Goal: Information Seeking & Learning: Learn about a topic

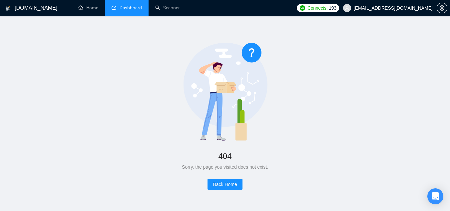
click at [124, 11] on link "Dashboard" at bounding box center [127, 8] width 30 height 6
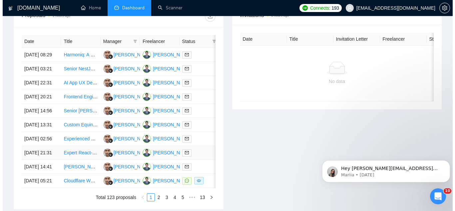
scroll to position [233, 0]
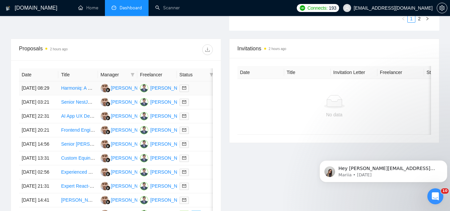
click at [78, 95] on td "Harmoniq: A Fully Browser-Based Collaborative AI DAW" at bounding box center [77, 88] width 39 height 14
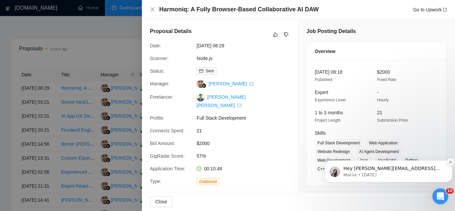
click at [450, 161] on icon "Dismiss notification" at bounding box center [451, 162] width 4 height 4
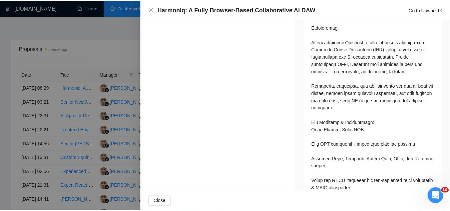
scroll to position [333, 0]
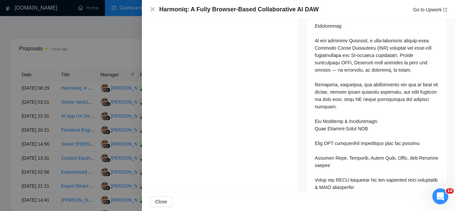
click at [118, 50] on div at bounding box center [227, 105] width 455 height 211
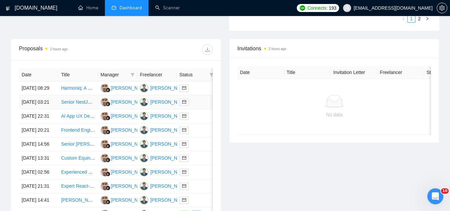
click at [81, 109] on td "Senior NestJS + Next.js + React Engineer(s)" at bounding box center [77, 102] width 39 height 14
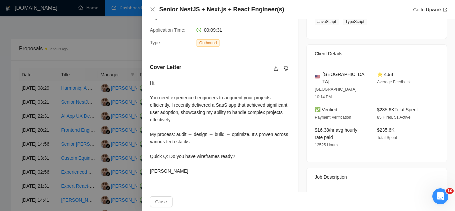
scroll to position [175, 0]
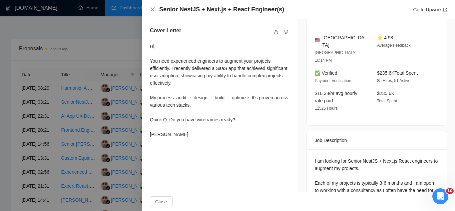
click at [125, 50] on div at bounding box center [227, 105] width 455 height 211
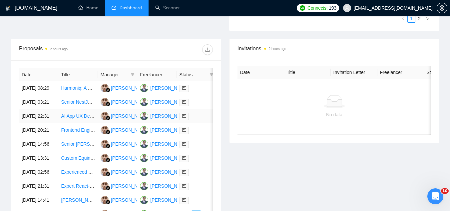
click at [75, 123] on td "AI App UX Design improvement, Database Management Expert, promt engineering Nee…" at bounding box center [77, 116] width 39 height 14
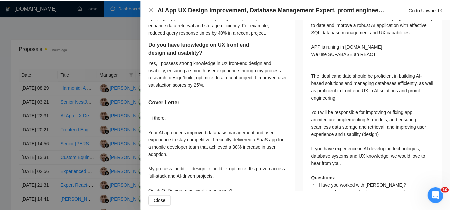
scroll to position [333, 0]
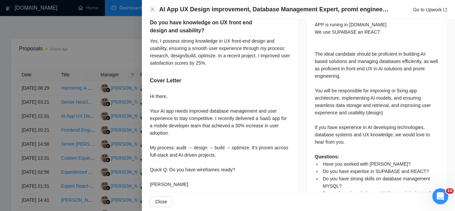
click at [68, 179] on div at bounding box center [227, 105] width 455 height 211
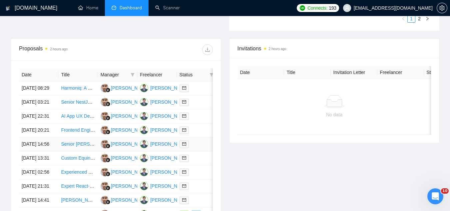
click at [68, 151] on td "Senior [PERSON_NAME]" at bounding box center [77, 144] width 39 height 14
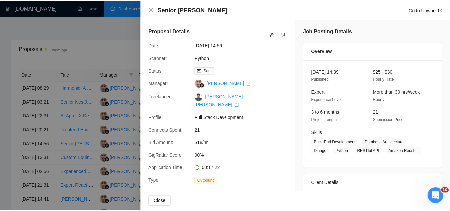
scroll to position [0, 0]
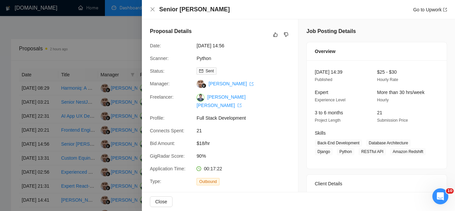
click at [122, 56] on div at bounding box center [227, 105] width 455 height 211
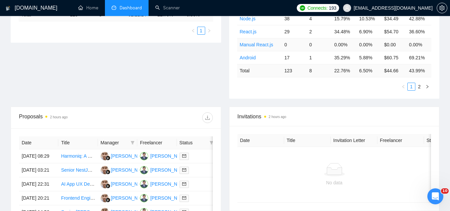
scroll to position [100, 0]
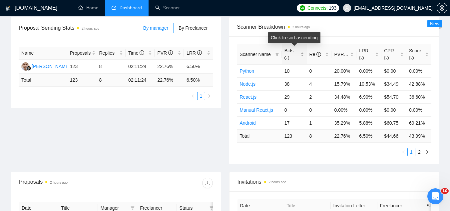
click at [302, 55] on div "Bids" at bounding box center [295, 54] width 20 height 15
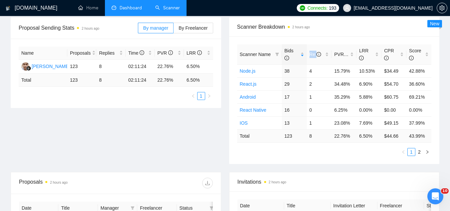
click at [168, 5] on link "Scanner" at bounding box center [167, 8] width 25 height 6
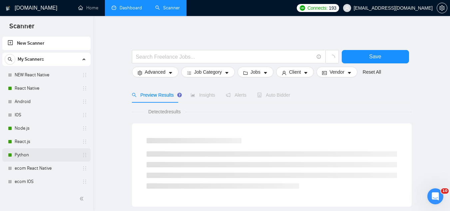
click at [43, 154] on link "Python" at bounding box center [46, 154] width 63 height 13
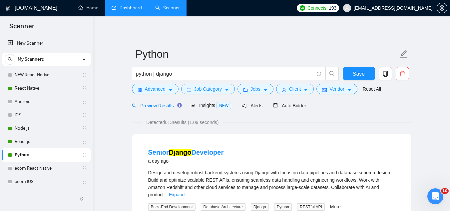
click at [128, 5] on link "Dashboard" at bounding box center [127, 8] width 30 height 6
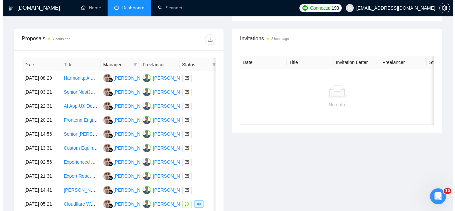
scroll to position [300, 0]
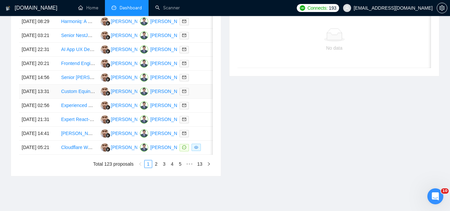
click at [61, 99] on td "Custom Equine Management System Development" at bounding box center [77, 92] width 39 height 14
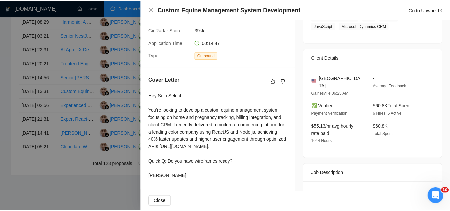
scroll to position [0, 0]
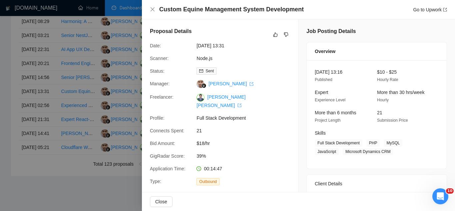
click at [87, 21] on div at bounding box center [227, 105] width 455 height 211
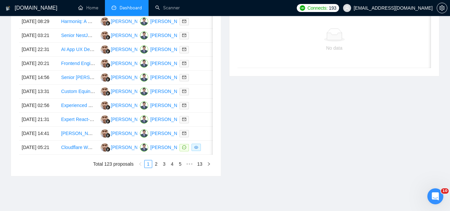
click at [399, 8] on span "[EMAIL_ADDRESS][DOMAIN_NAME]" at bounding box center [393, 8] width 79 height 0
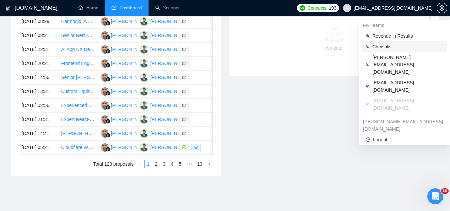
click at [389, 45] on span "Chrysalis" at bounding box center [408, 46] width 71 height 7
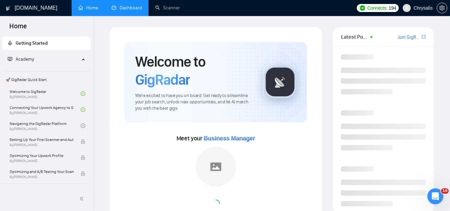
click at [128, 11] on link "Dashboard" at bounding box center [127, 8] width 30 height 6
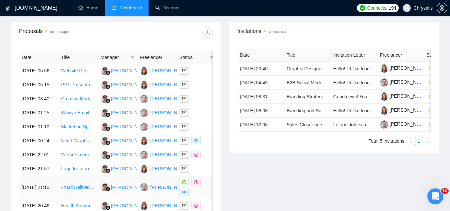
scroll to position [233, 0]
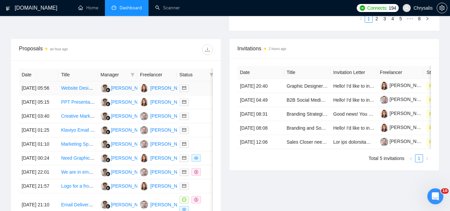
click at [73, 95] on td "Website Design for Tequila Brand" at bounding box center [77, 88] width 39 height 14
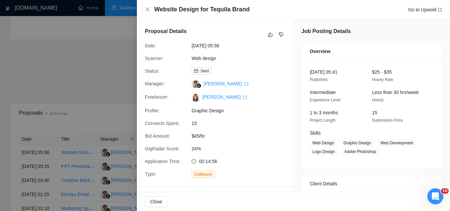
scroll to position [129, 0]
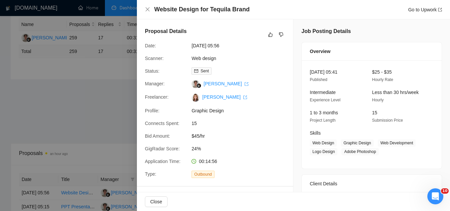
click at [125, 116] on div at bounding box center [225, 105] width 450 height 211
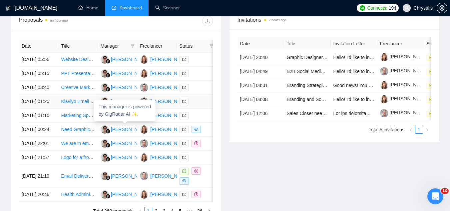
scroll to position [295, 0]
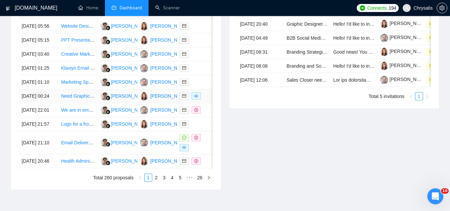
click at [74, 103] on td "Need Graphic Designer with Sophisticated Eye to Polish Brand ID/IG graphics" at bounding box center [77, 96] width 39 height 14
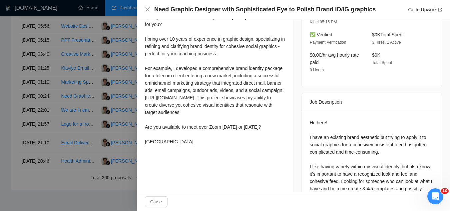
scroll to position [200, 0]
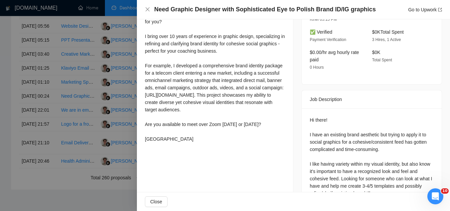
click at [125, 138] on div at bounding box center [225, 105] width 450 height 211
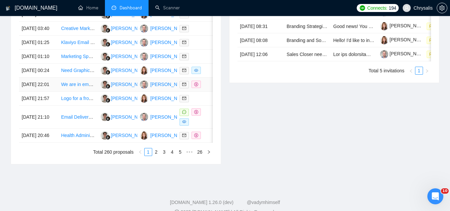
scroll to position [329, 0]
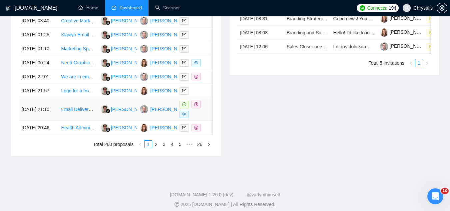
click at [82, 121] on td "Email Deliverability Expert Needed - Fix Critical Authentication & High Bounce …" at bounding box center [77, 109] width 39 height 23
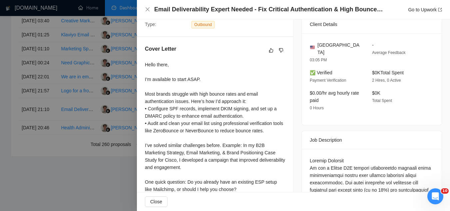
scroll to position [167, 0]
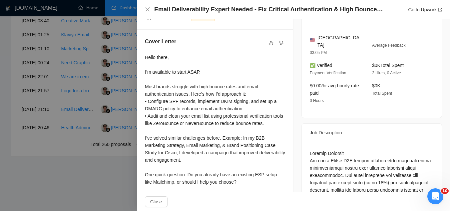
click at [62, 167] on div at bounding box center [225, 105] width 450 height 211
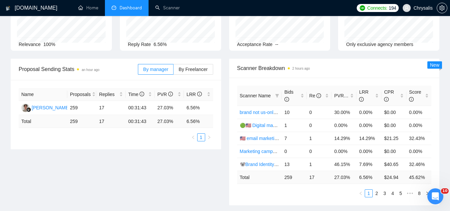
scroll to position [0, 0]
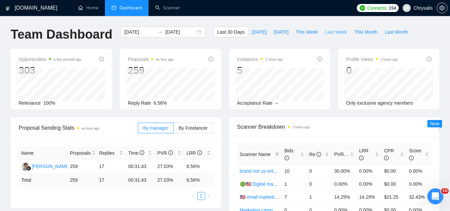
click at [325, 35] on span "Last Week" at bounding box center [336, 31] width 22 height 7
type input "[DATE]"
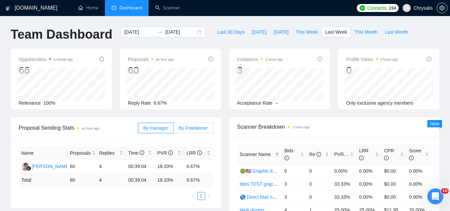
click at [201, 128] on span "By Freelancer" at bounding box center [193, 127] width 29 height 5
click at [174, 130] on input "By Freelancer" at bounding box center [174, 130] width 0 height 0
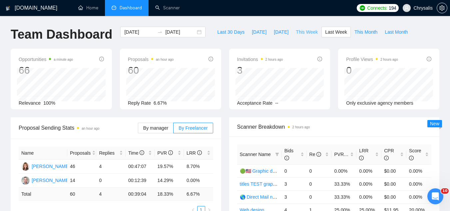
click at [298, 30] on span "This Week" at bounding box center [307, 31] width 22 height 7
type input "[DATE]"
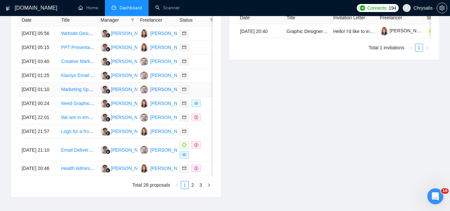
scroll to position [300, 0]
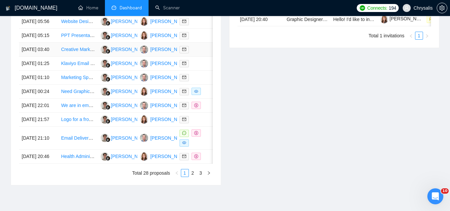
click at [75, 57] on td "Creative Marketing Professional for Medical Clinic Branding" at bounding box center [77, 50] width 39 height 14
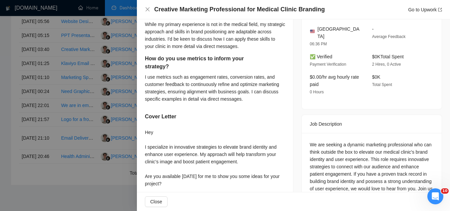
scroll to position [100, 0]
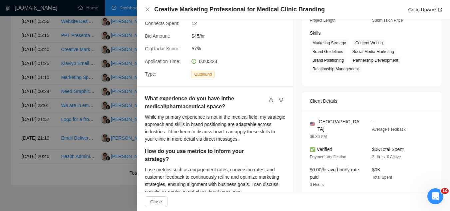
click at [99, 34] on div at bounding box center [225, 105] width 450 height 211
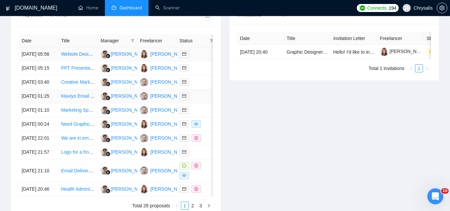
scroll to position [233, 0]
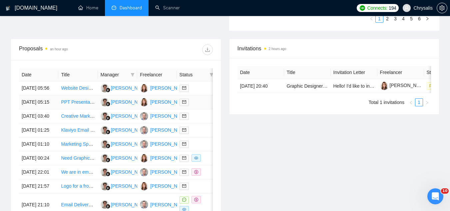
click at [85, 109] on td "PPT Presentation Designer Needed for Upcoming Project" at bounding box center [77, 102] width 39 height 14
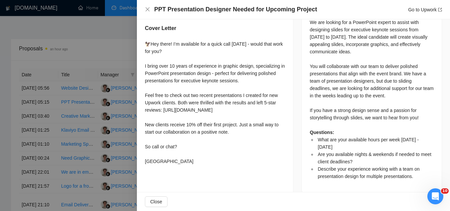
scroll to position [318, 0]
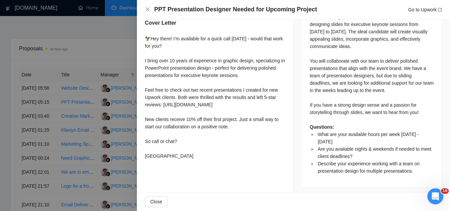
click at [91, 61] on div at bounding box center [225, 105] width 450 height 211
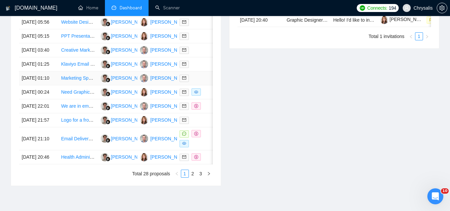
scroll to position [300, 0]
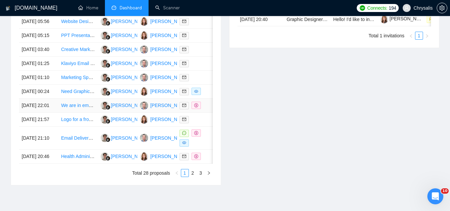
click at [75, 113] on td "We are in email jail! Deep Expert Needed to improve email deliverability for em…" at bounding box center [77, 106] width 39 height 14
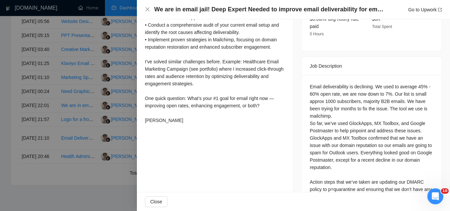
scroll to position [0, 0]
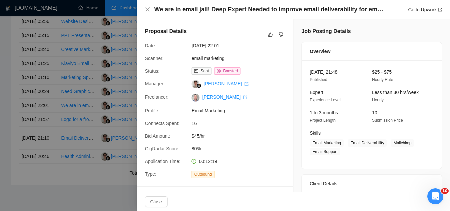
click at [119, 53] on div at bounding box center [225, 105] width 450 height 211
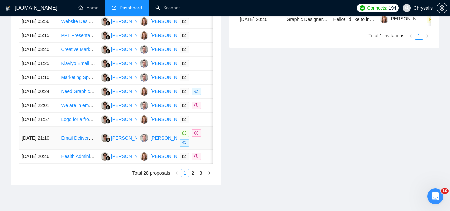
click at [87, 150] on td "Email Deliverability Expert Needed - Fix Critical Authentication & High Bounce …" at bounding box center [77, 138] width 39 height 23
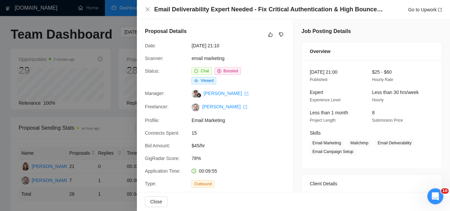
click at [112, 45] on div at bounding box center [225, 105] width 450 height 211
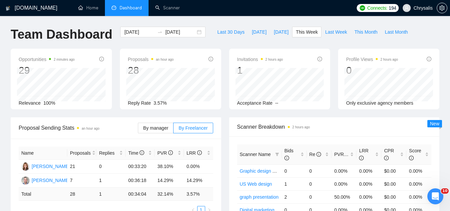
click at [417, 4] on span "Chrysalis" at bounding box center [418, 7] width 38 height 21
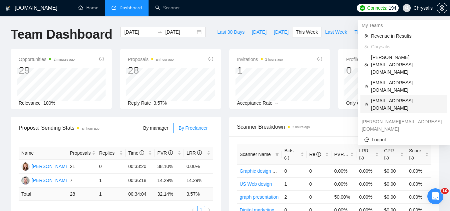
click at [388, 97] on span "[EMAIL_ADDRESS][DOMAIN_NAME]" at bounding box center [407, 104] width 72 height 15
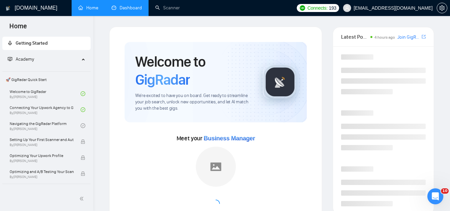
click at [131, 9] on link "Dashboard" at bounding box center [127, 8] width 30 height 6
